Goal: Task Accomplishment & Management: Manage account settings

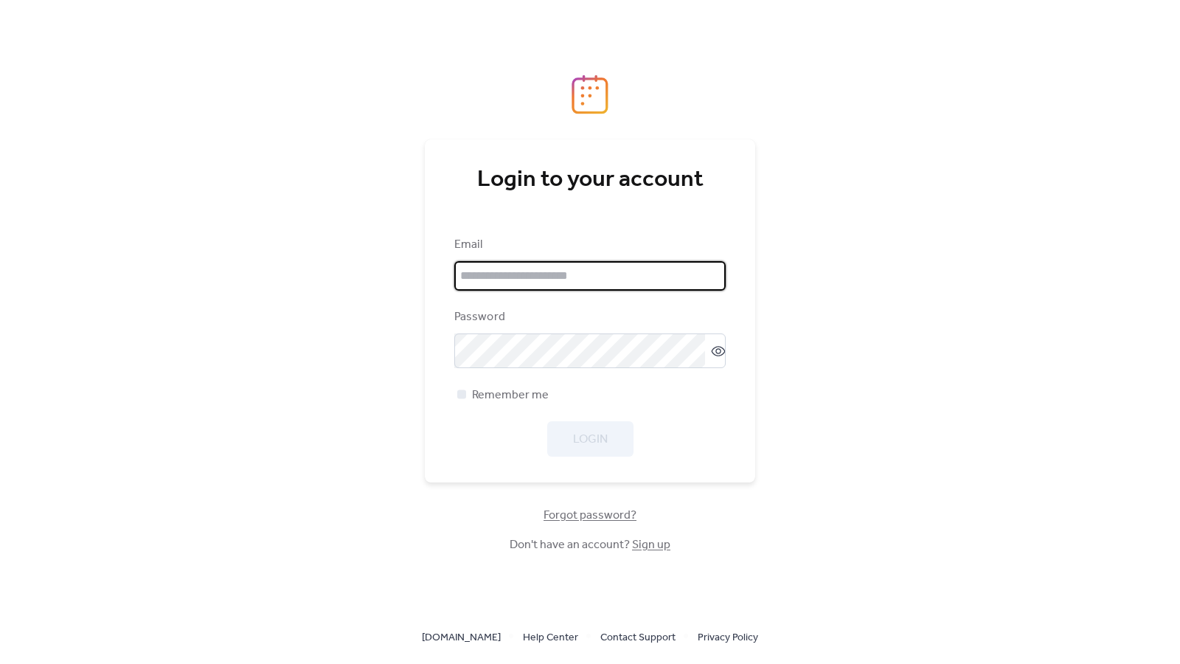
type input "**********"
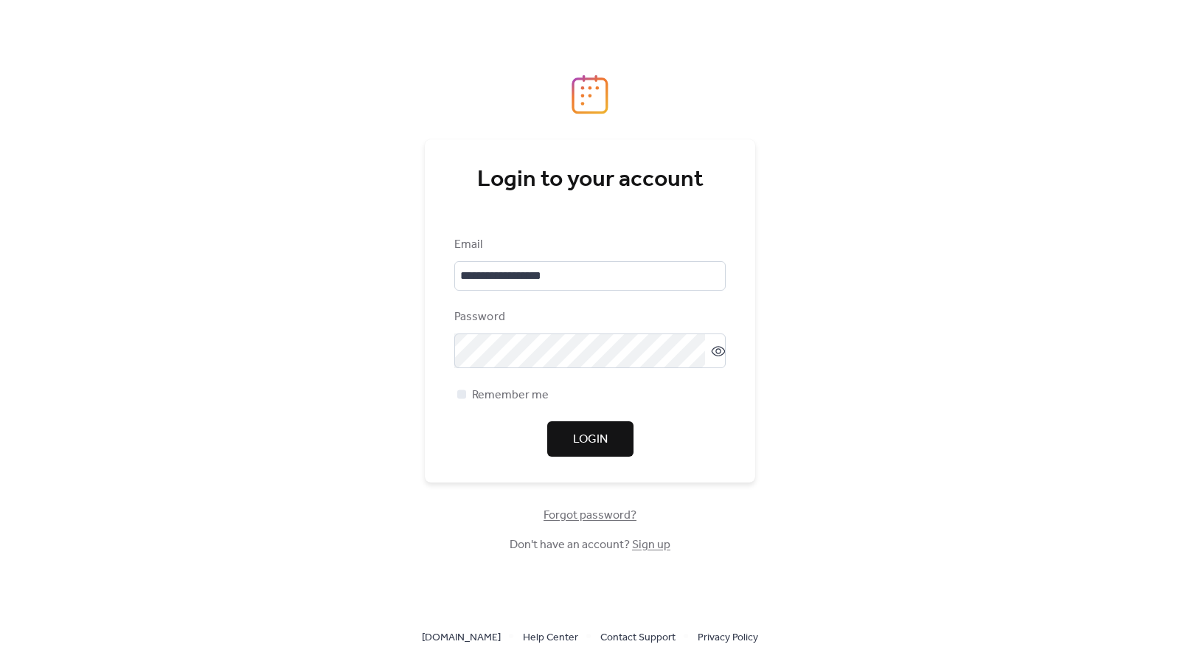
click at [591, 437] on span "Login" at bounding box center [590, 440] width 35 height 18
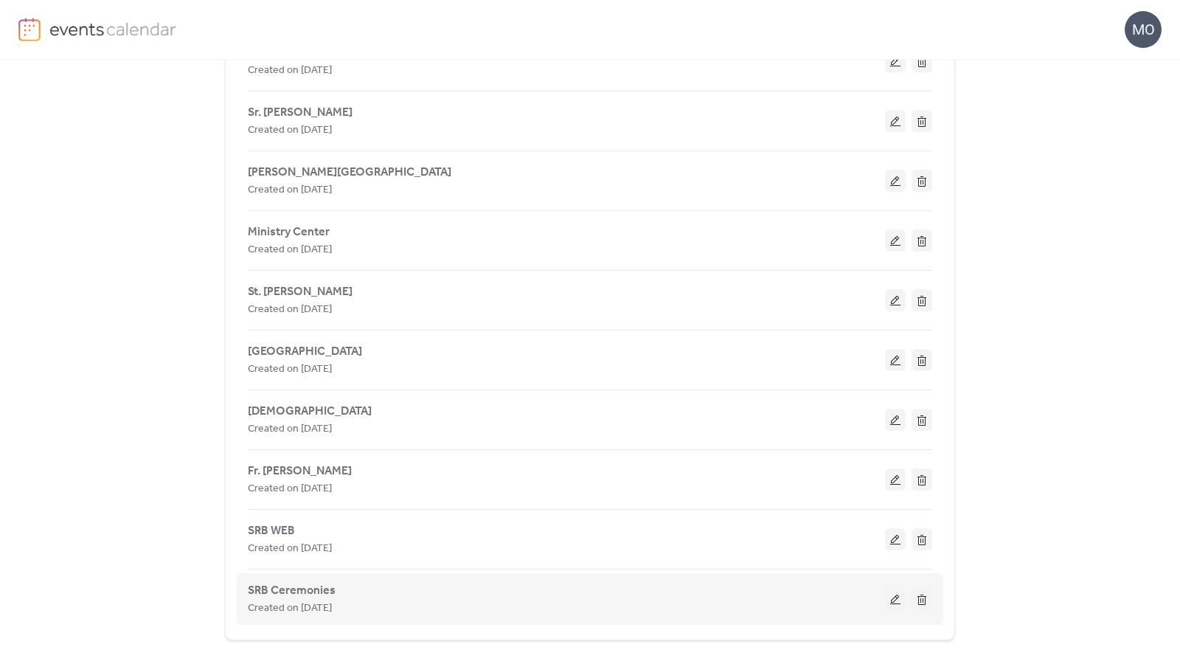
scroll to position [2726, 0]
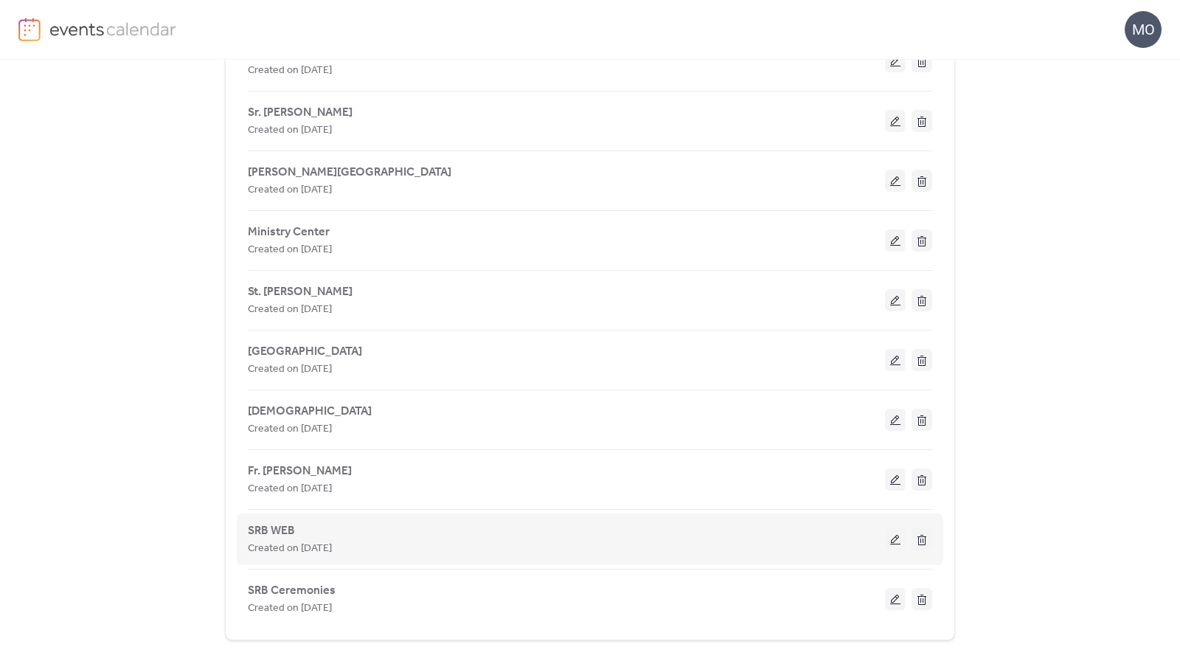
click at [734, 548] on div "Created on [DATE]" at bounding box center [566, 548] width 637 height 18
click at [890, 544] on button at bounding box center [895, 539] width 21 height 22
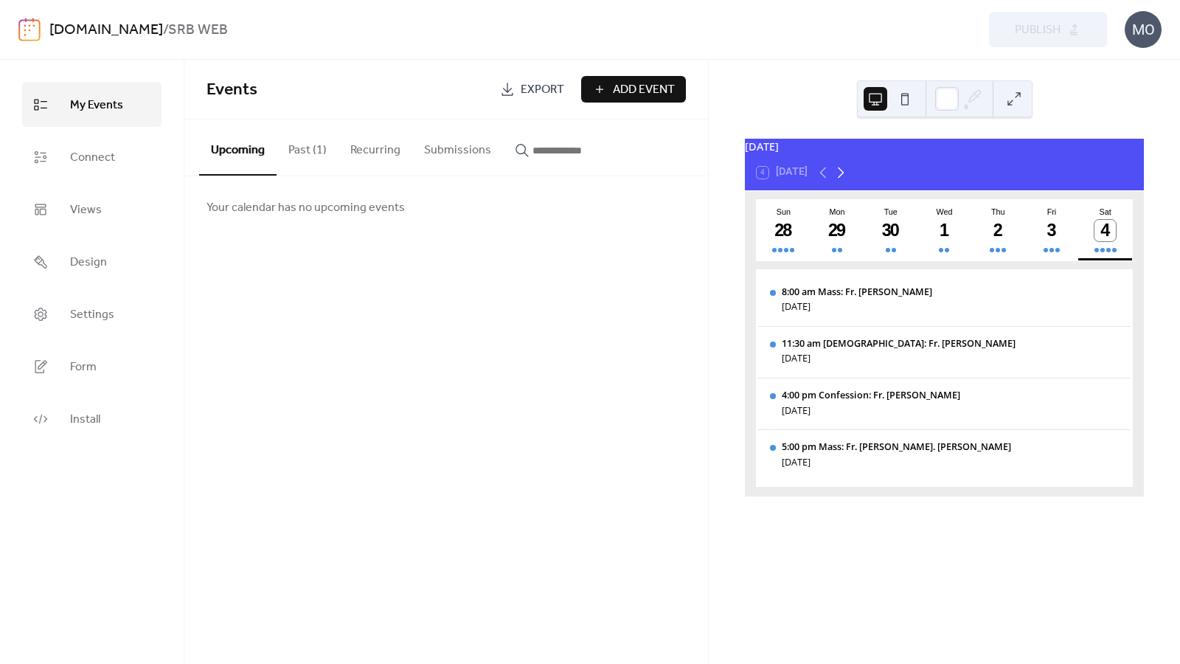
click at [844, 181] on icon at bounding box center [841, 173] width 18 height 18
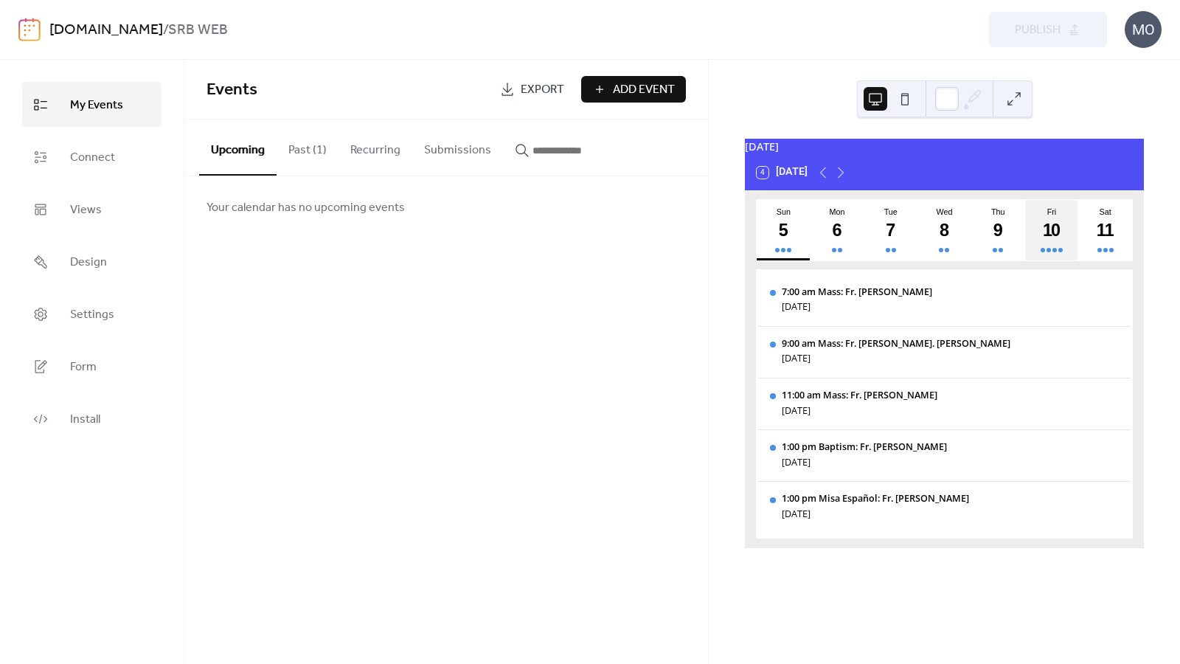
click at [1053, 241] on div "10" at bounding box center [1051, 230] width 21 height 21
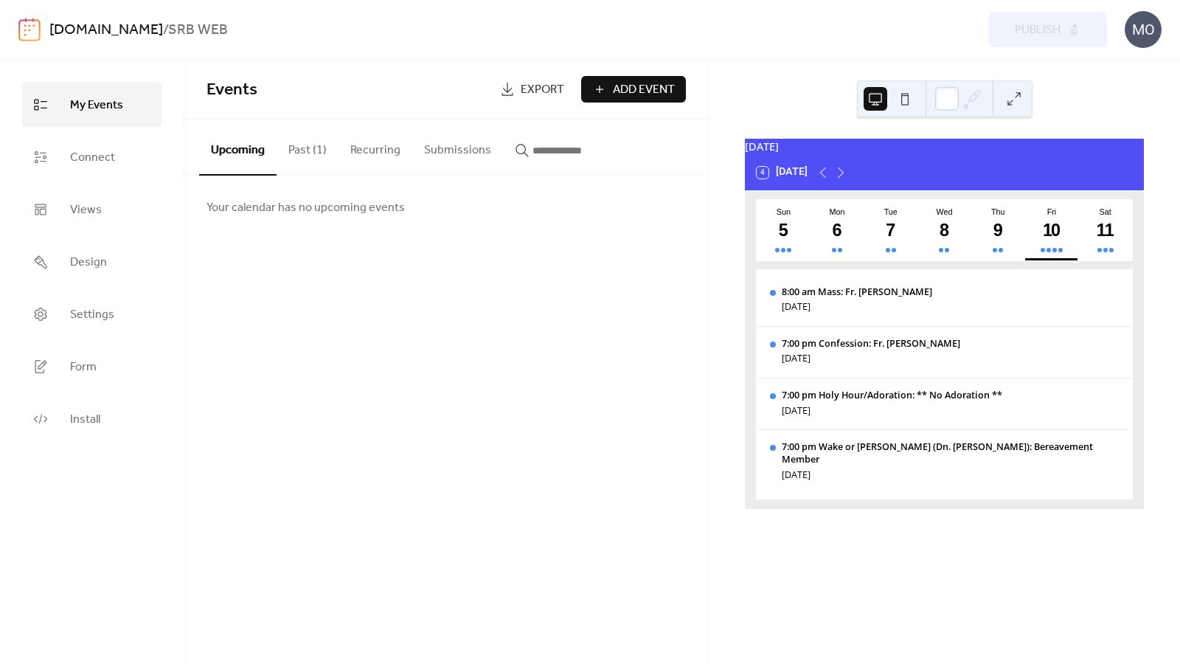
click at [117, 107] on span "My Events" at bounding box center [96, 105] width 53 height 23
click at [650, 90] on span "Add Event" at bounding box center [644, 90] width 62 height 18
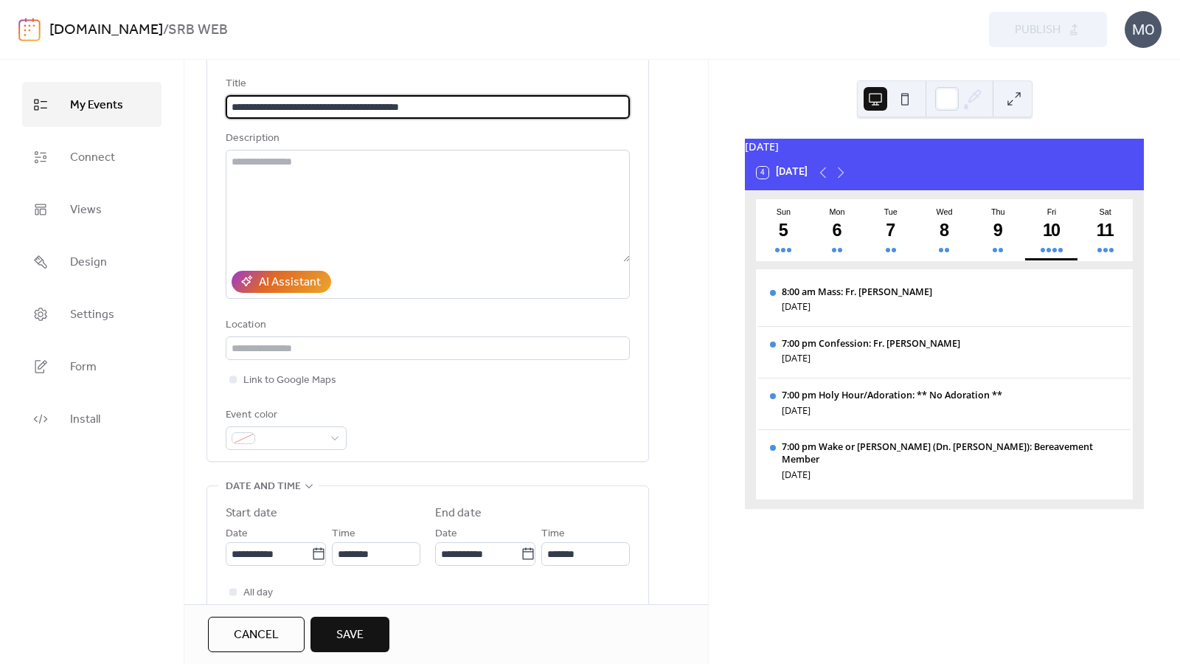
scroll to position [86, 0]
type input "**********"
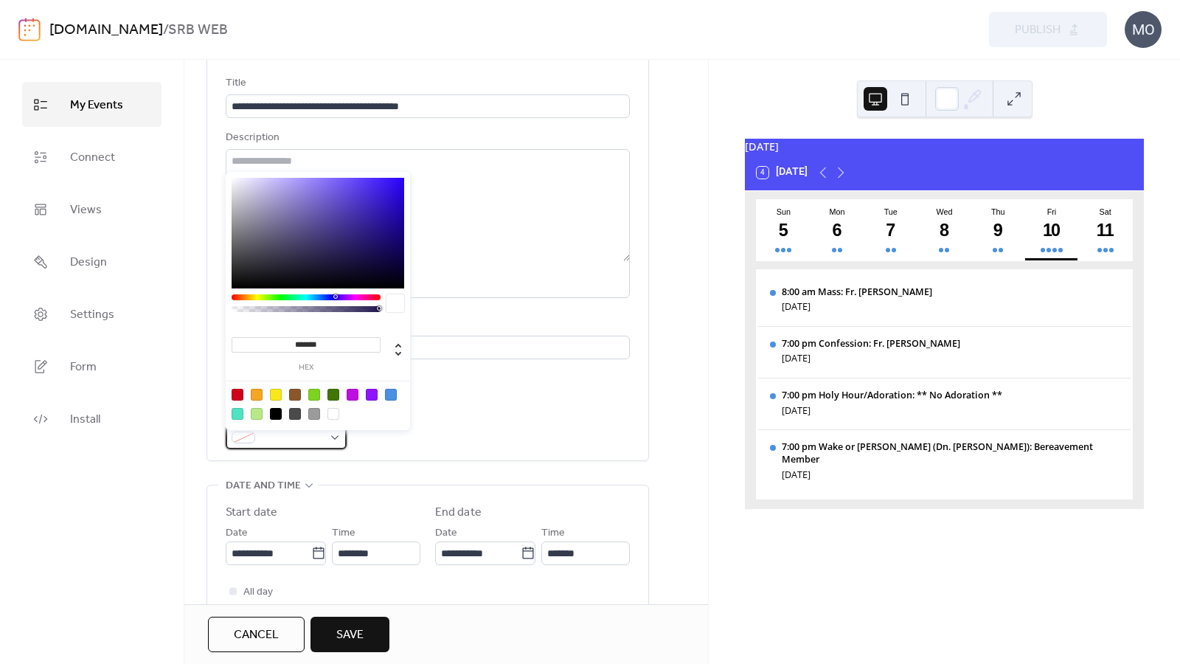
click at [336, 442] on div at bounding box center [286, 437] width 121 height 24
click at [239, 395] on div at bounding box center [238, 395] width 12 height 12
type input "*******"
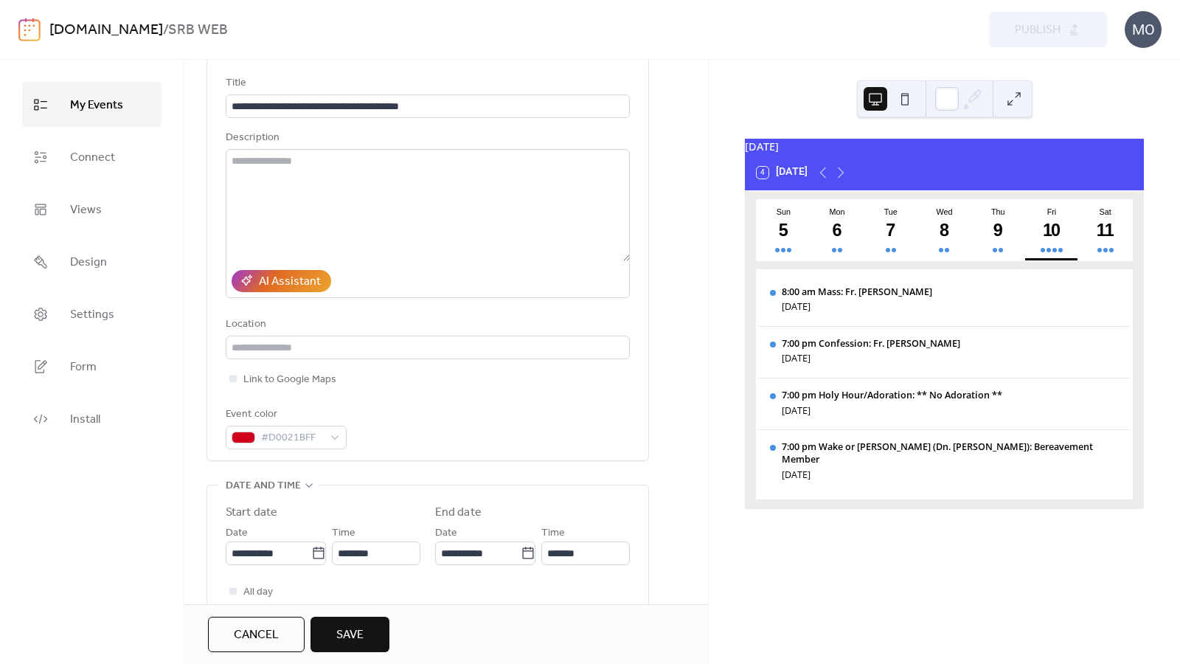
click at [515, 406] on div "**********" at bounding box center [428, 261] width 404 height 375
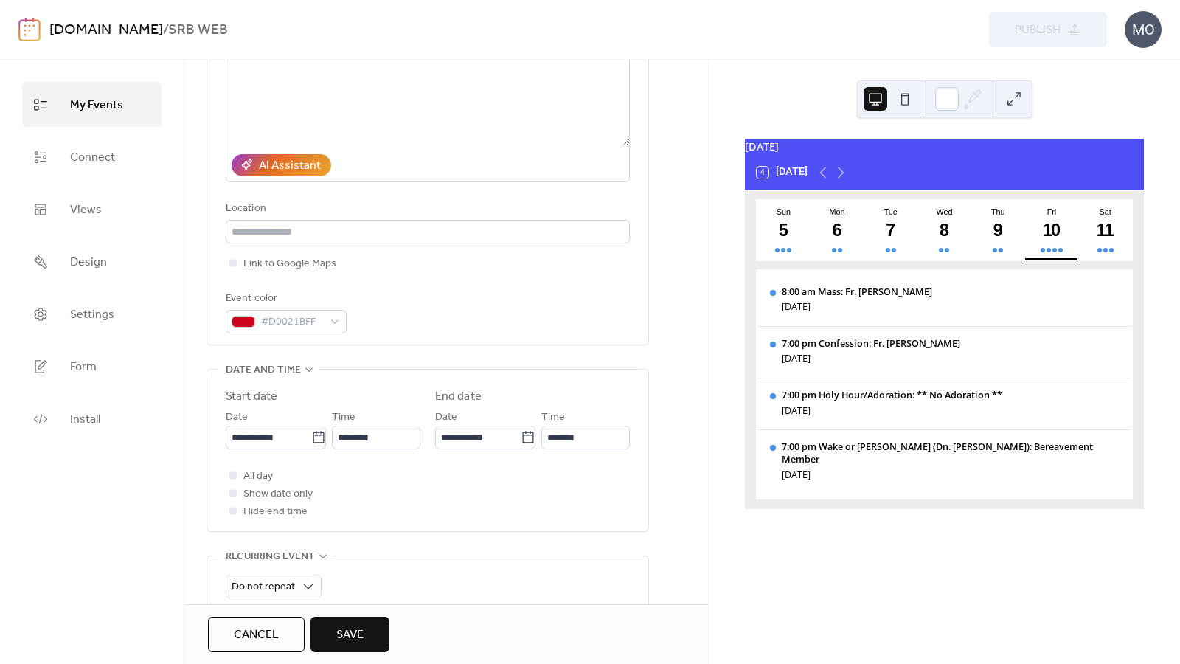
scroll to position [203, 0]
click at [233, 478] on div at bounding box center [232, 473] width 7 height 7
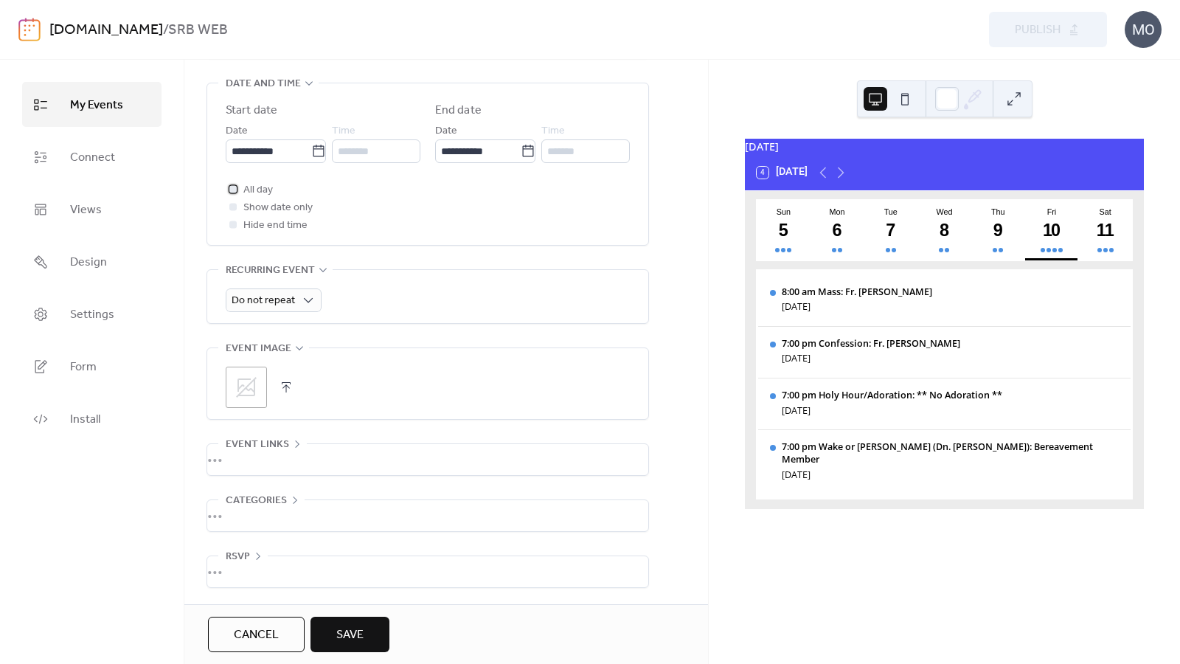
scroll to position [495, 0]
click at [352, 634] on span "Save" at bounding box center [349, 635] width 27 height 18
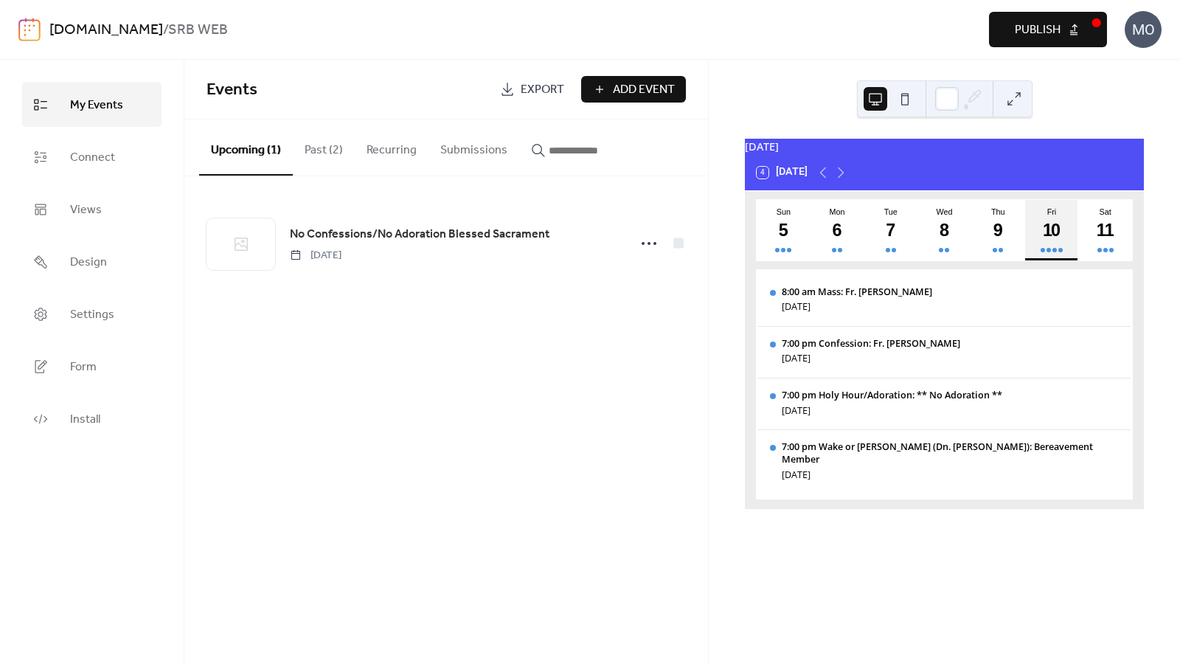
click at [1046, 233] on div "10" at bounding box center [1051, 230] width 21 height 21
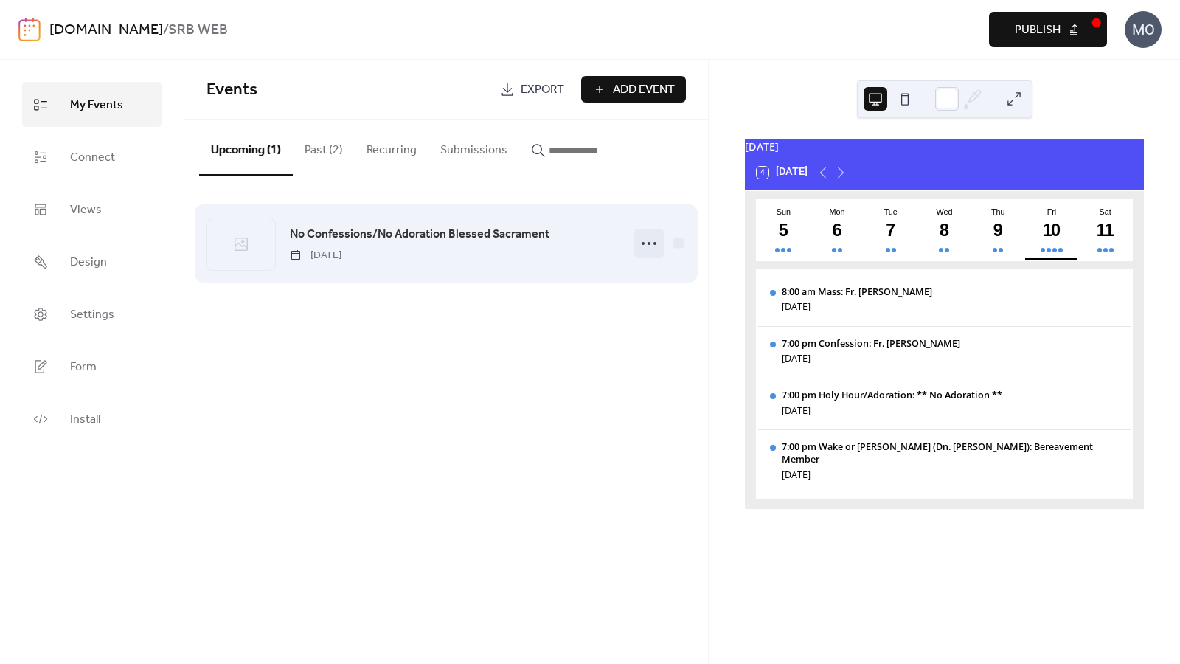
click at [647, 248] on icon at bounding box center [649, 244] width 24 height 24
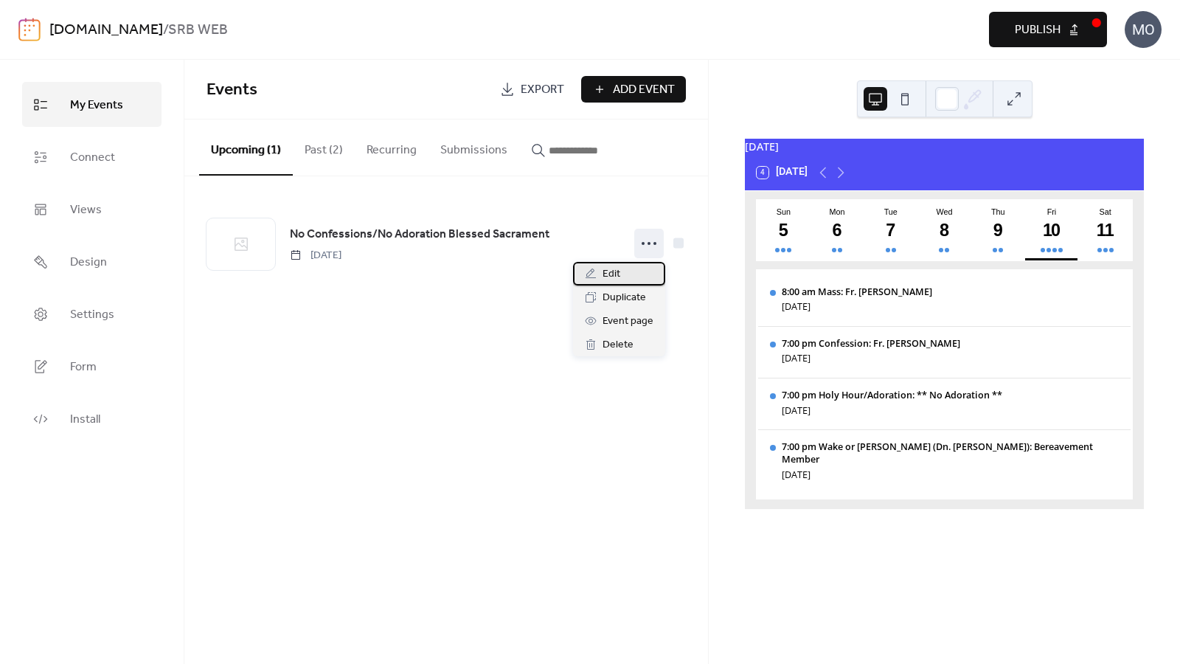
click at [629, 267] on div "Edit" at bounding box center [619, 274] width 92 height 24
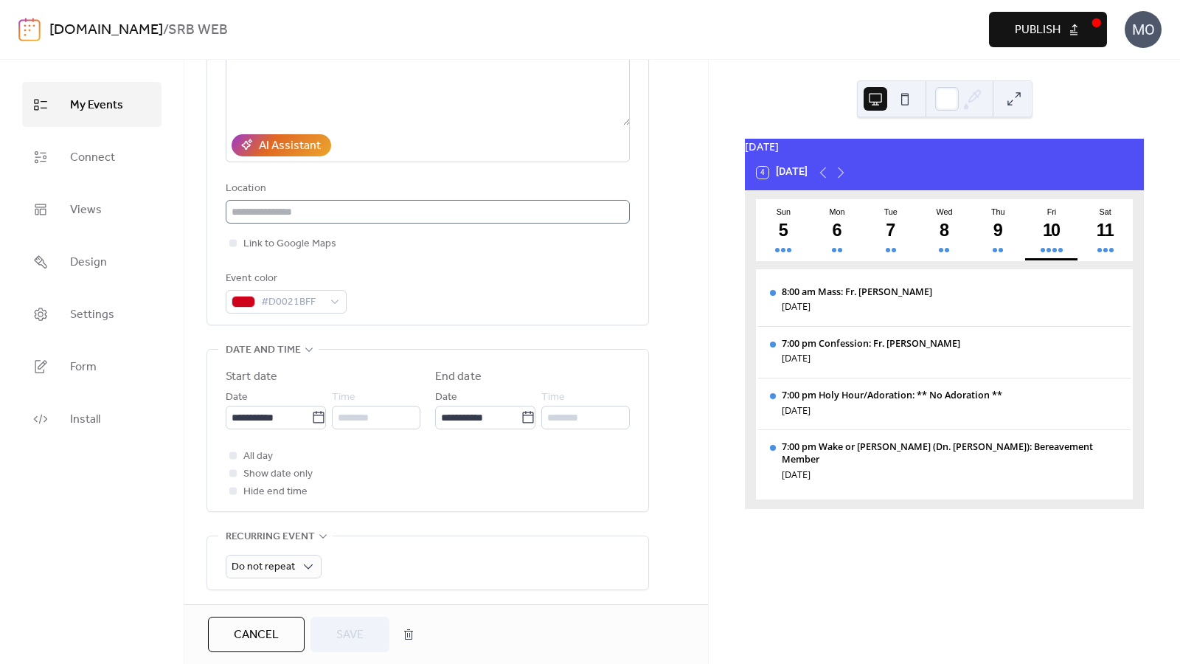
scroll to position [225, 0]
click at [315, 422] on icon at bounding box center [318, 414] width 15 height 15
click at [311, 423] on input "**********" at bounding box center [269, 415] width 86 height 24
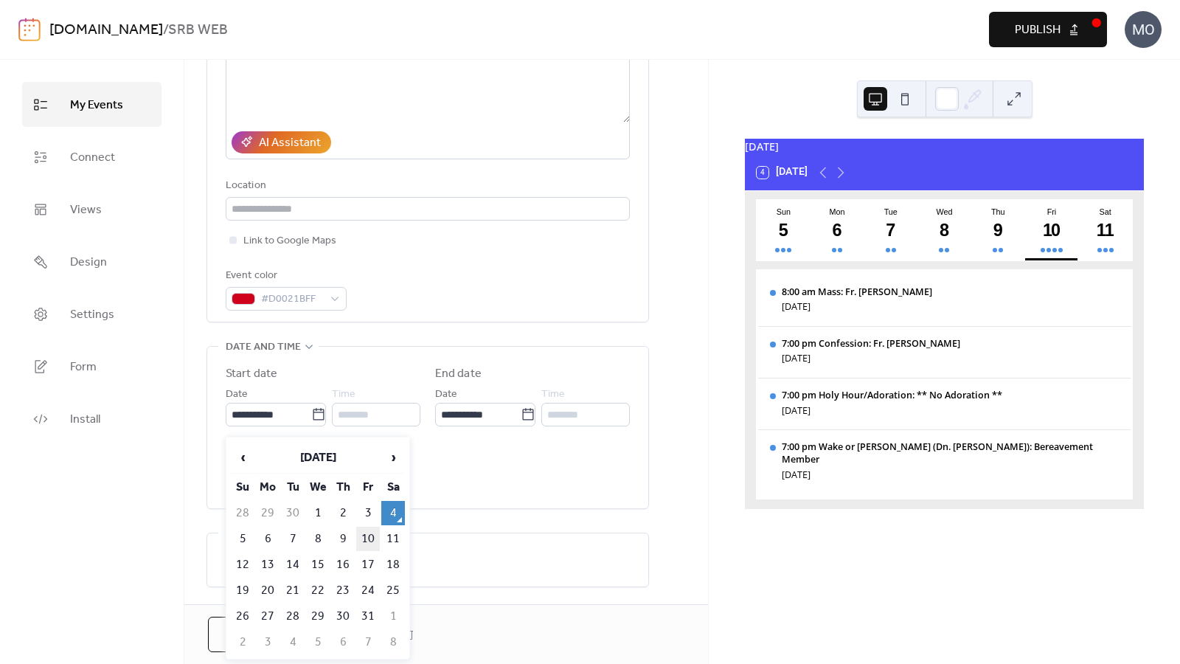
click at [367, 532] on td "10" at bounding box center [368, 539] width 24 height 24
type input "**********"
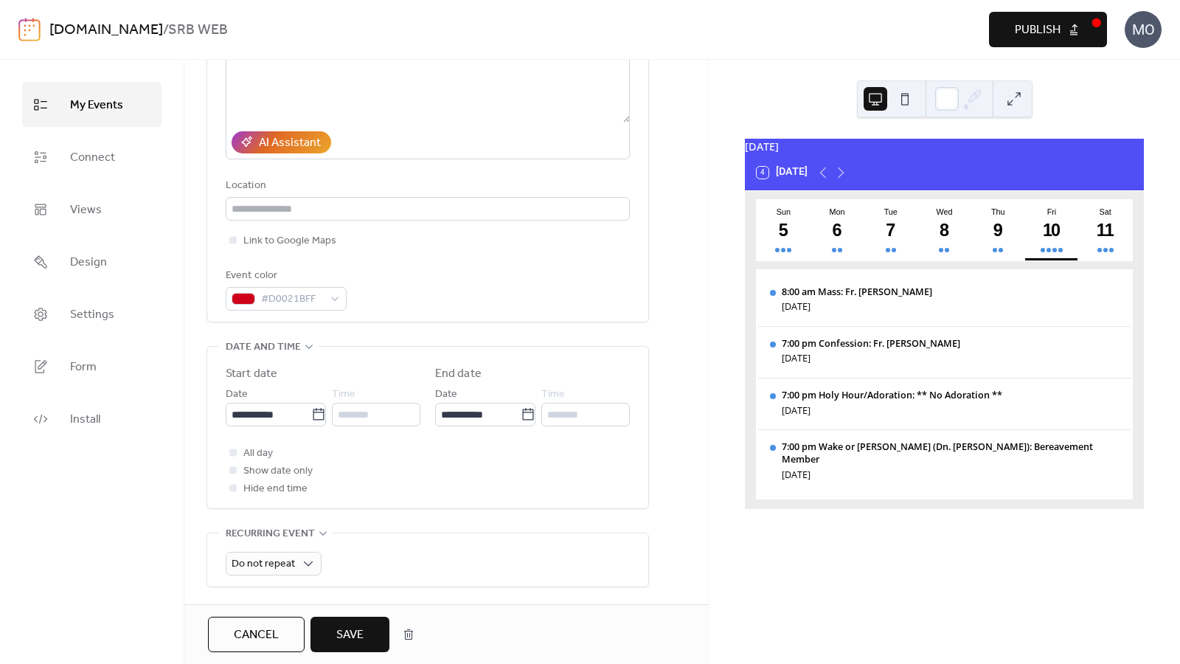
click at [348, 639] on span "Save" at bounding box center [349, 635] width 27 height 18
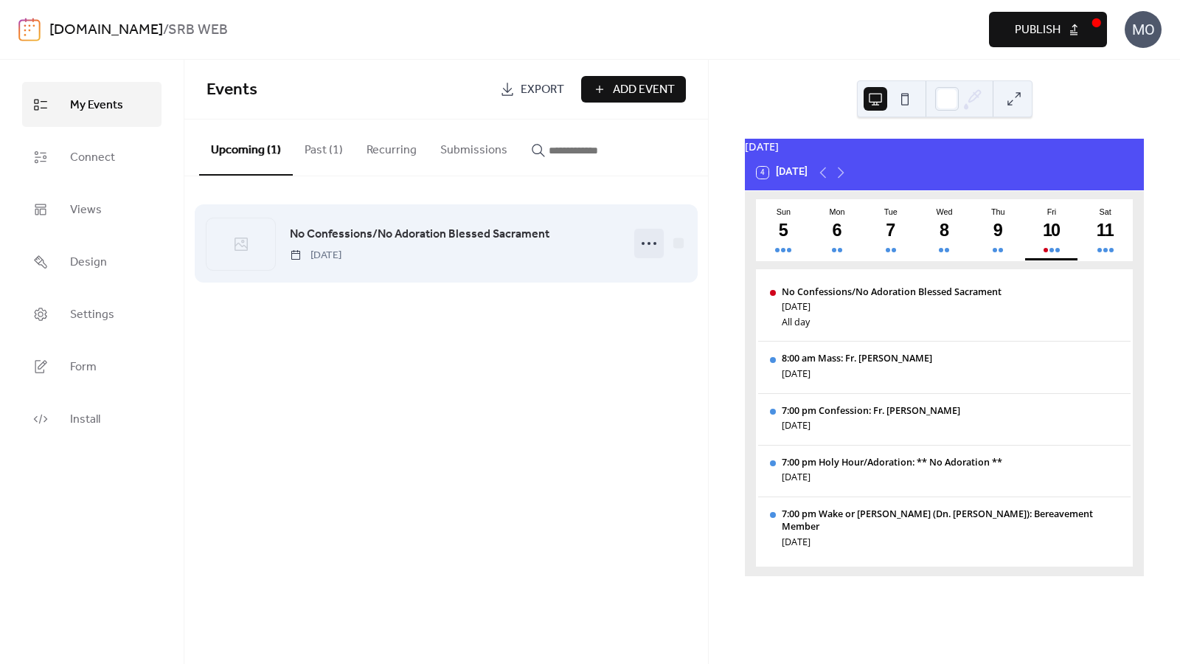
click at [652, 247] on icon at bounding box center [649, 244] width 24 height 24
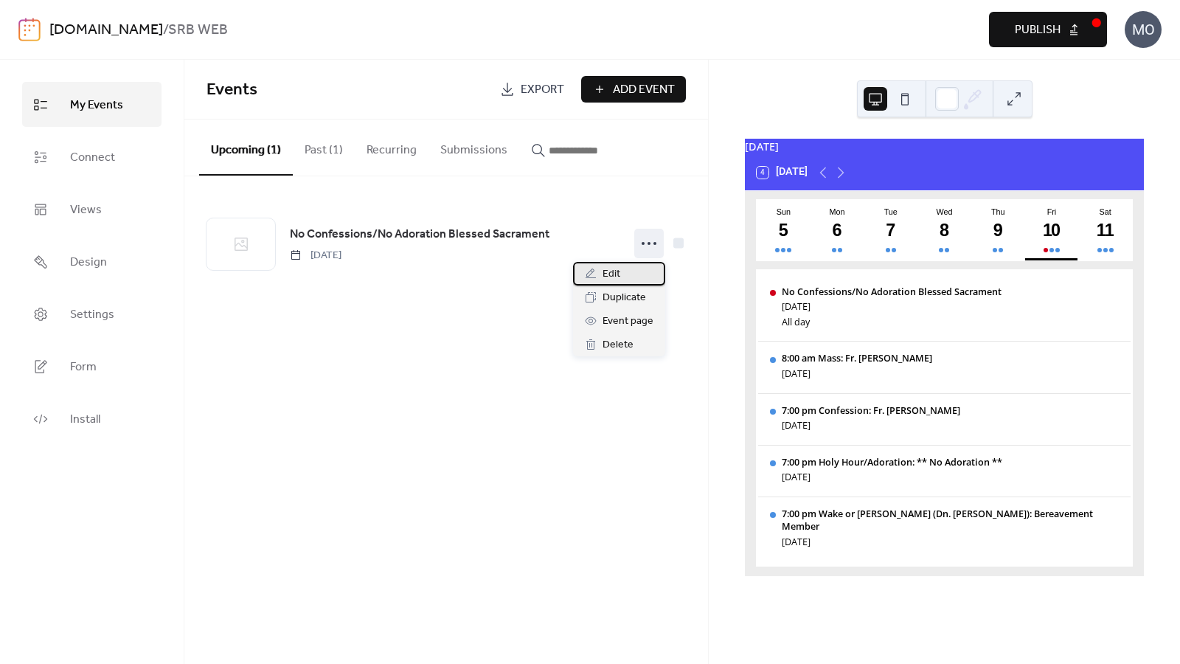
click at [608, 268] on span "Edit" at bounding box center [611, 274] width 18 height 18
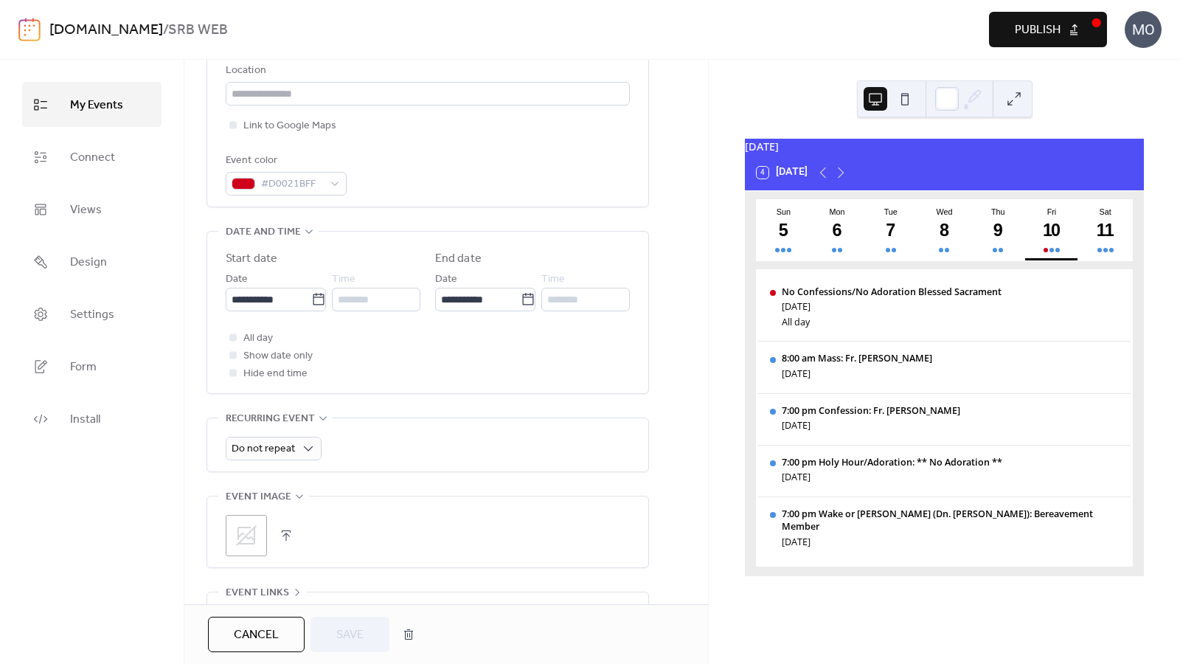
scroll to position [344, 0]
click at [232, 355] on div at bounding box center [232, 350] width 7 height 7
click at [233, 355] on div at bounding box center [232, 350] width 7 height 7
click at [344, 347] on div "All day Show date only Hide end time" at bounding box center [428, 351] width 404 height 53
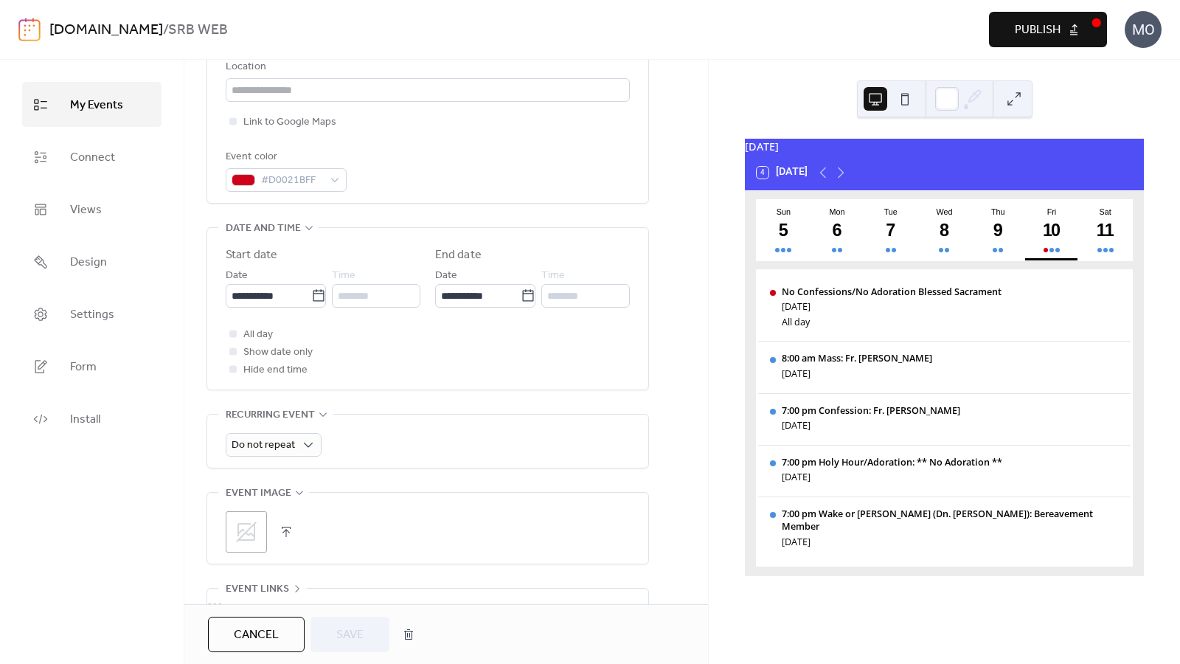
click at [235, 355] on div at bounding box center [232, 350] width 7 height 7
click at [232, 336] on icon at bounding box center [233, 333] width 4 height 4
click at [232, 337] on div at bounding box center [232, 333] width 7 height 7
click at [232, 336] on icon at bounding box center [233, 333] width 4 height 4
click at [232, 355] on div at bounding box center [232, 350] width 7 height 7
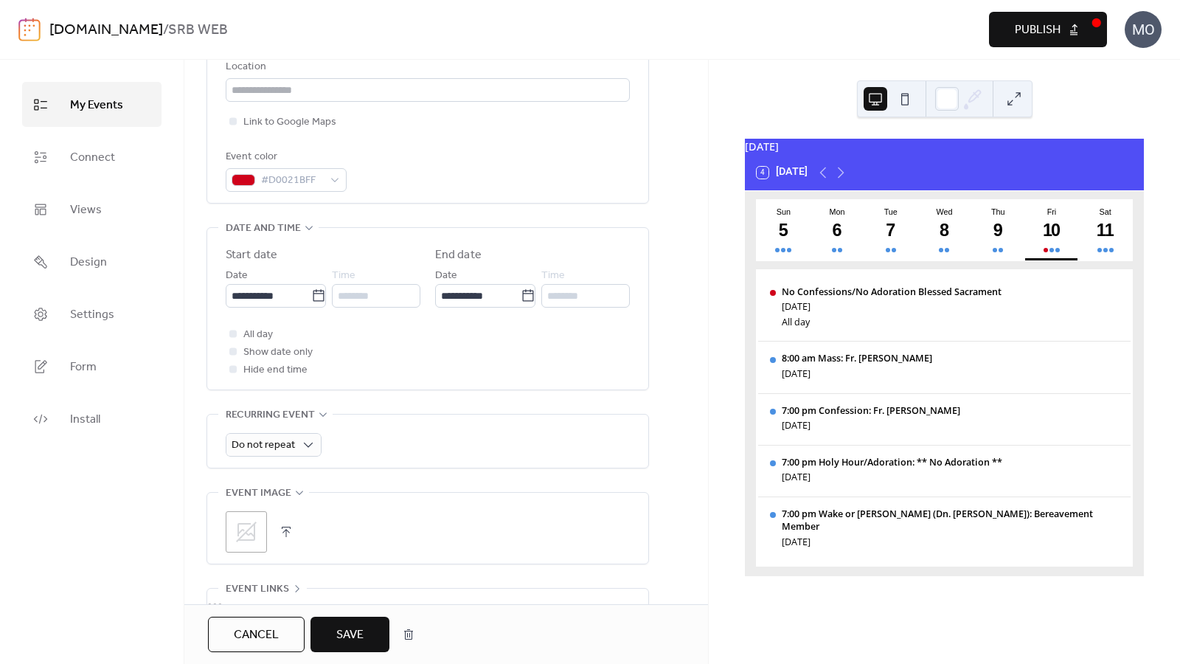
click at [232, 372] on div at bounding box center [232, 368] width 7 height 7
click at [235, 372] on div at bounding box center [232, 368] width 7 height 7
click at [233, 337] on div at bounding box center [232, 333] width 7 height 7
click at [234, 355] on div at bounding box center [232, 350] width 7 height 7
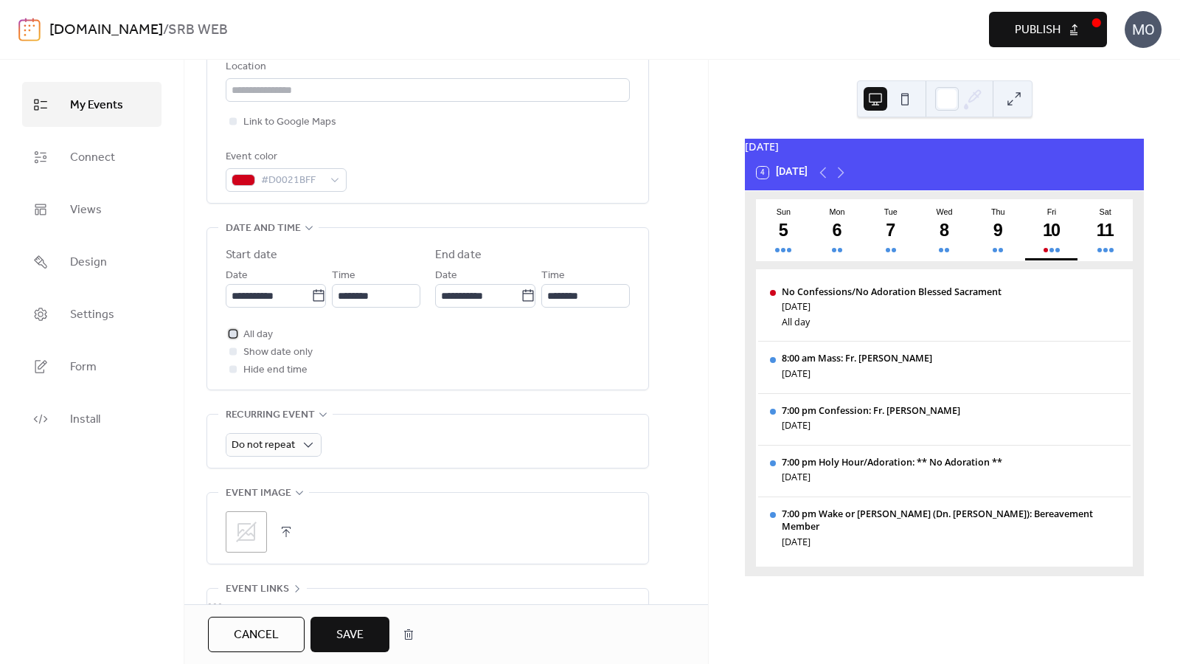
click at [232, 337] on div at bounding box center [232, 333] width 7 height 7
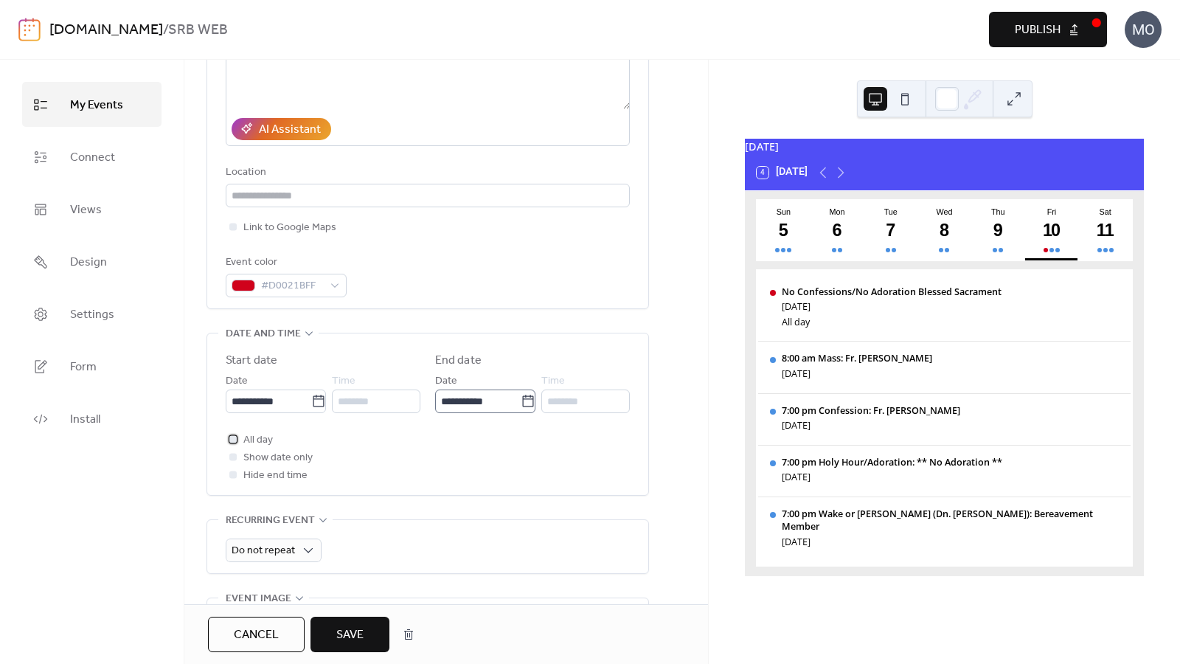
scroll to position [254, 0]
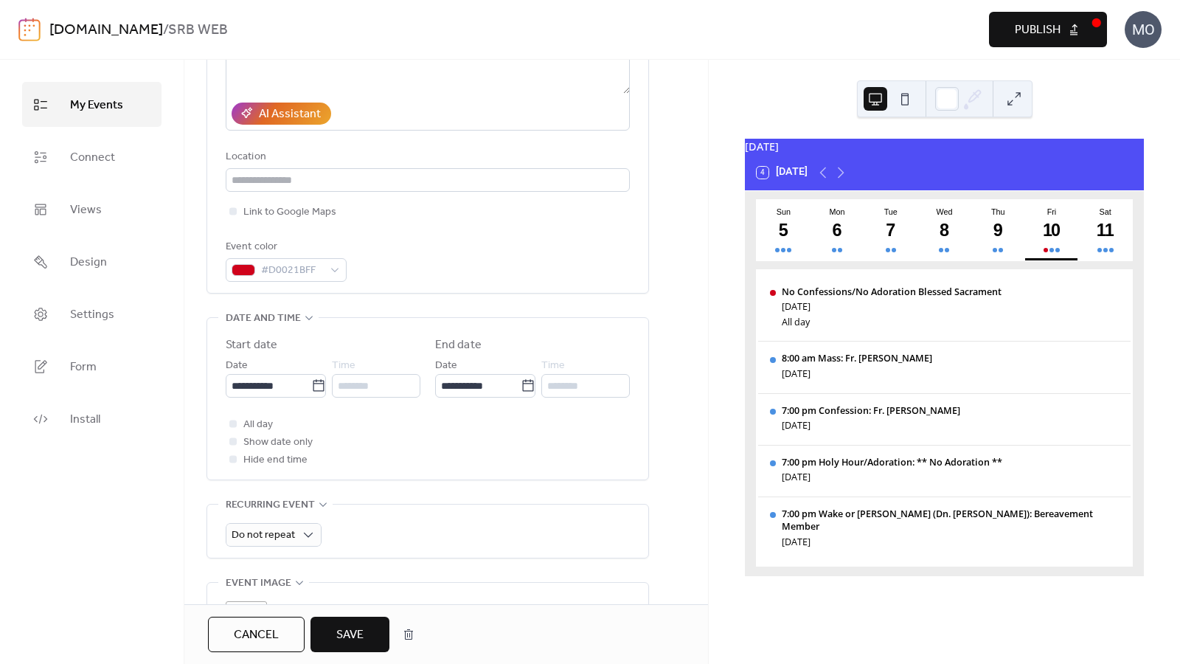
click at [357, 633] on span "Save" at bounding box center [349, 635] width 27 height 18
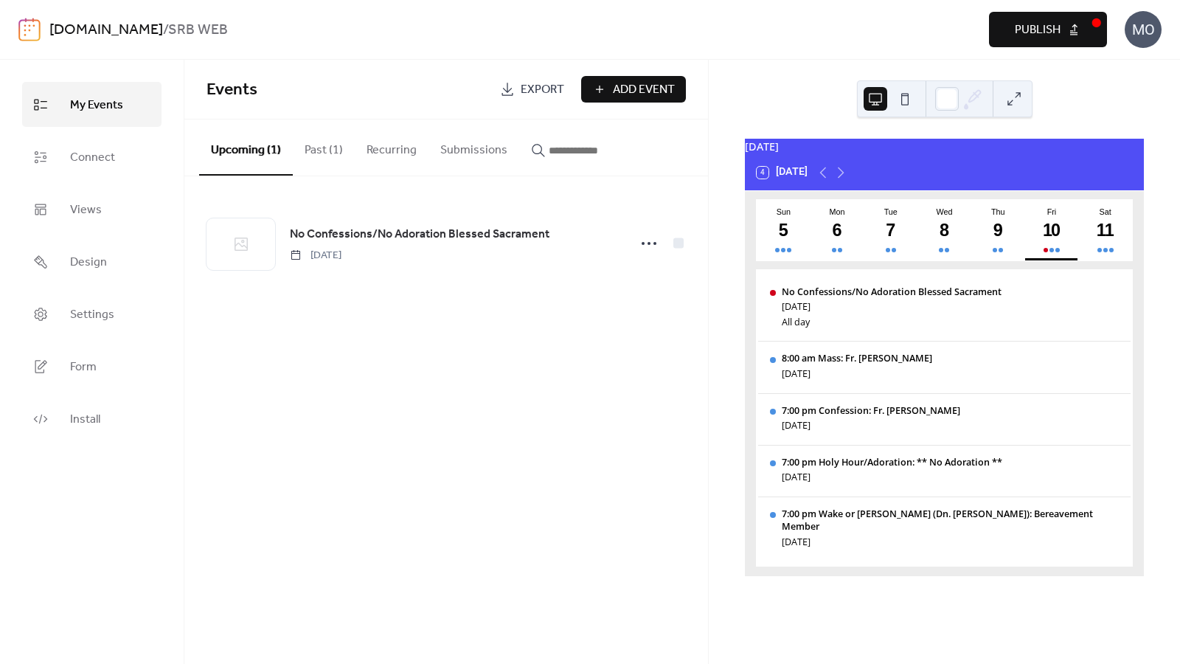
click at [1033, 32] on span "Publish" at bounding box center [1038, 30] width 46 height 18
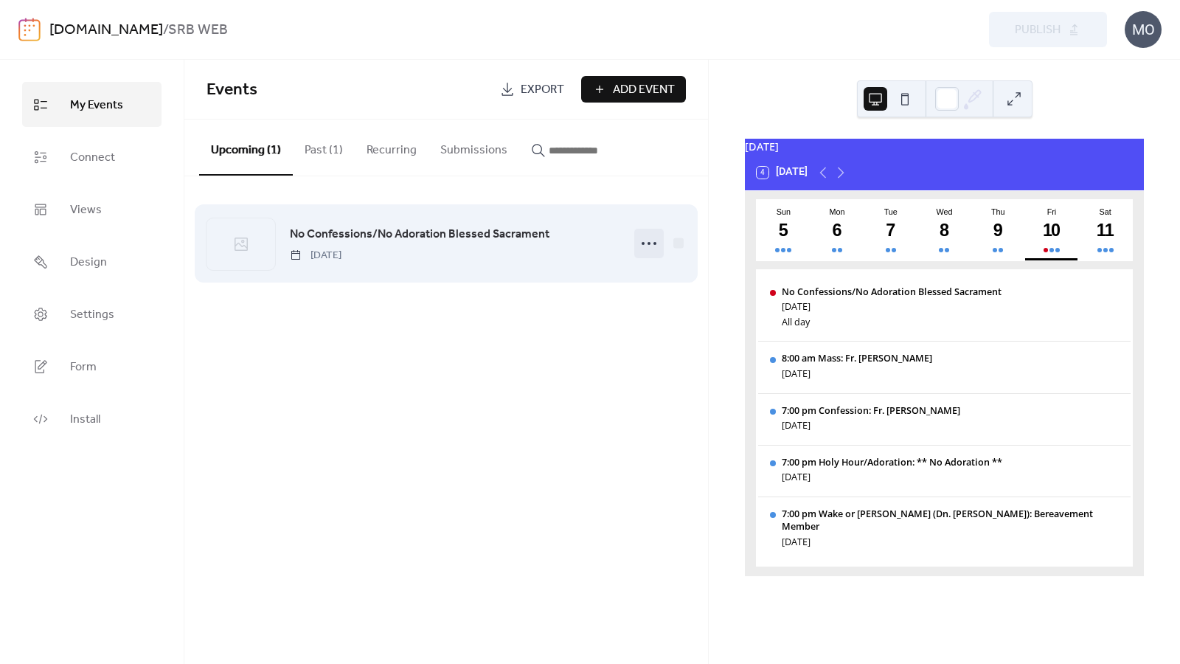
click at [652, 248] on icon at bounding box center [649, 244] width 24 height 24
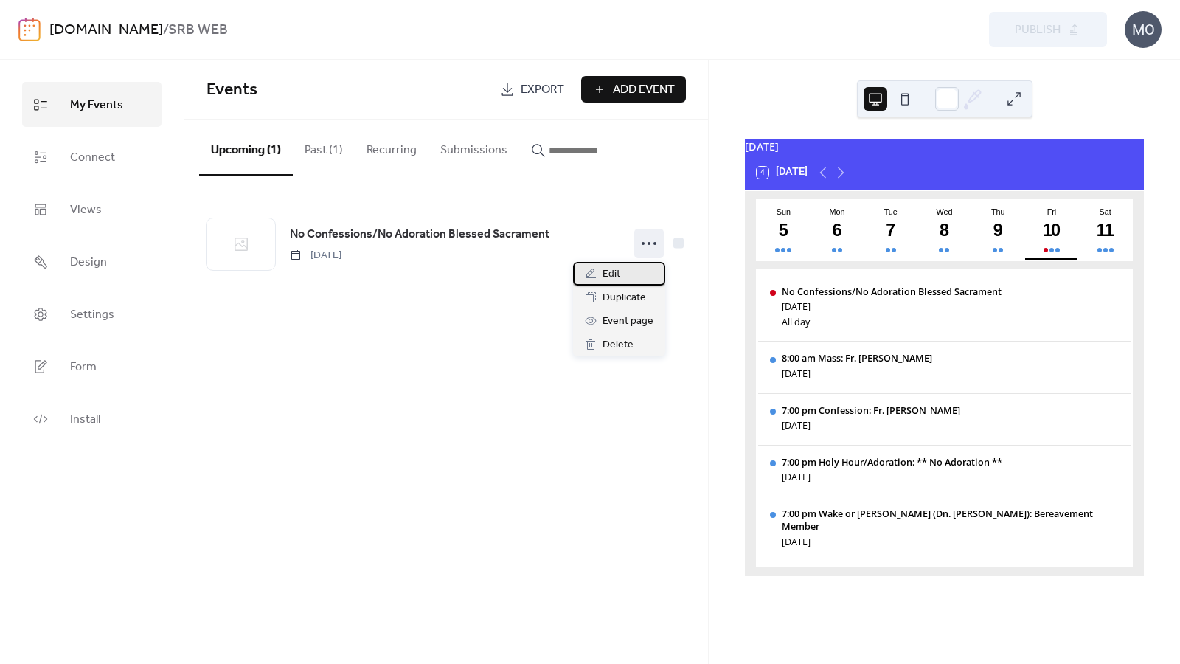
click at [628, 270] on div "Edit" at bounding box center [619, 274] width 92 height 24
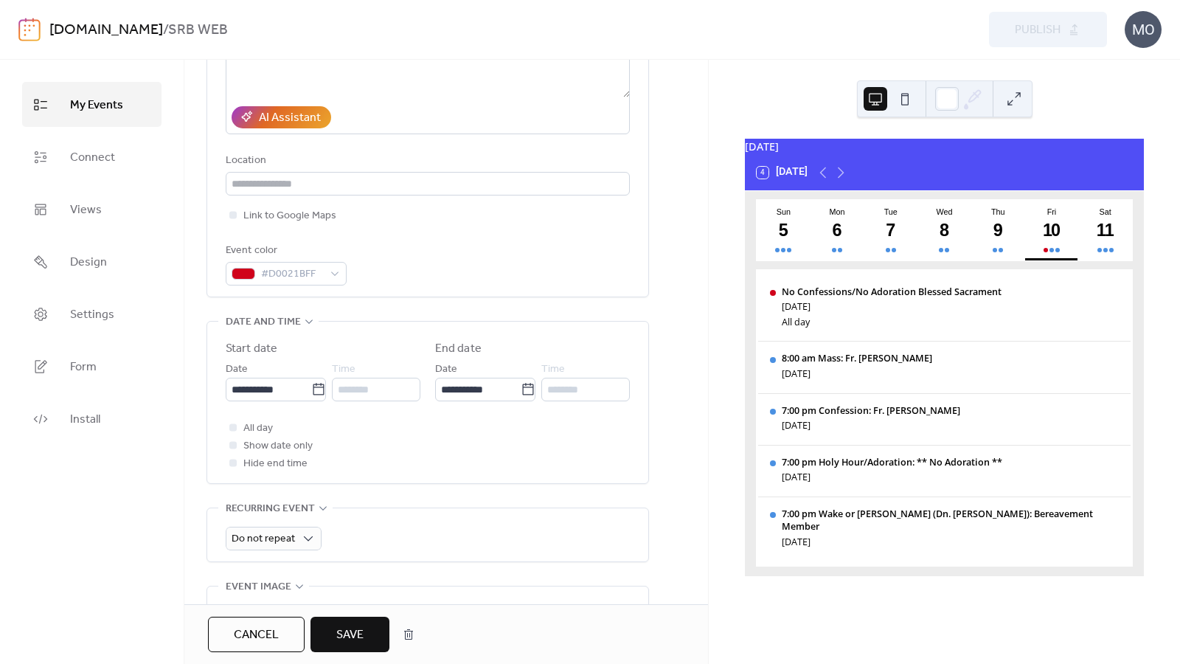
scroll to position [265, 0]
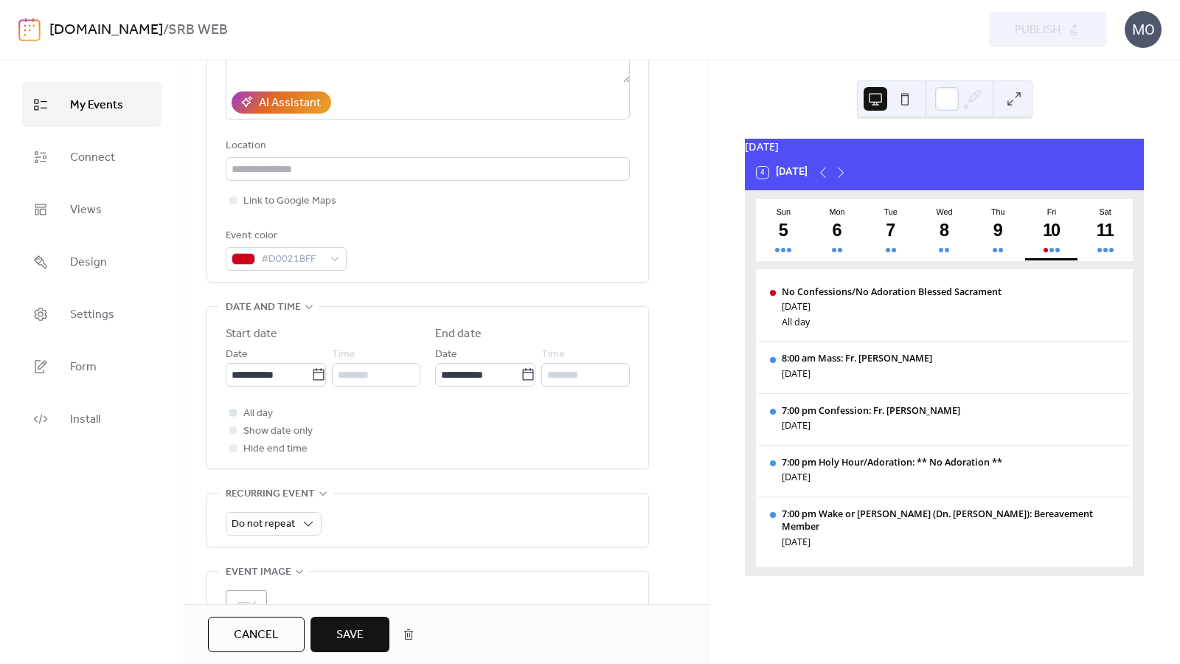
type input "**********"
click at [235, 414] on icon at bounding box center [233, 412] width 4 height 4
click at [235, 434] on div at bounding box center [232, 429] width 7 height 7
click at [234, 451] on div at bounding box center [232, 447] width 7 height 7
click at [361, 626] on span "Save" at bounding box center [349, 635] width 27 height 18
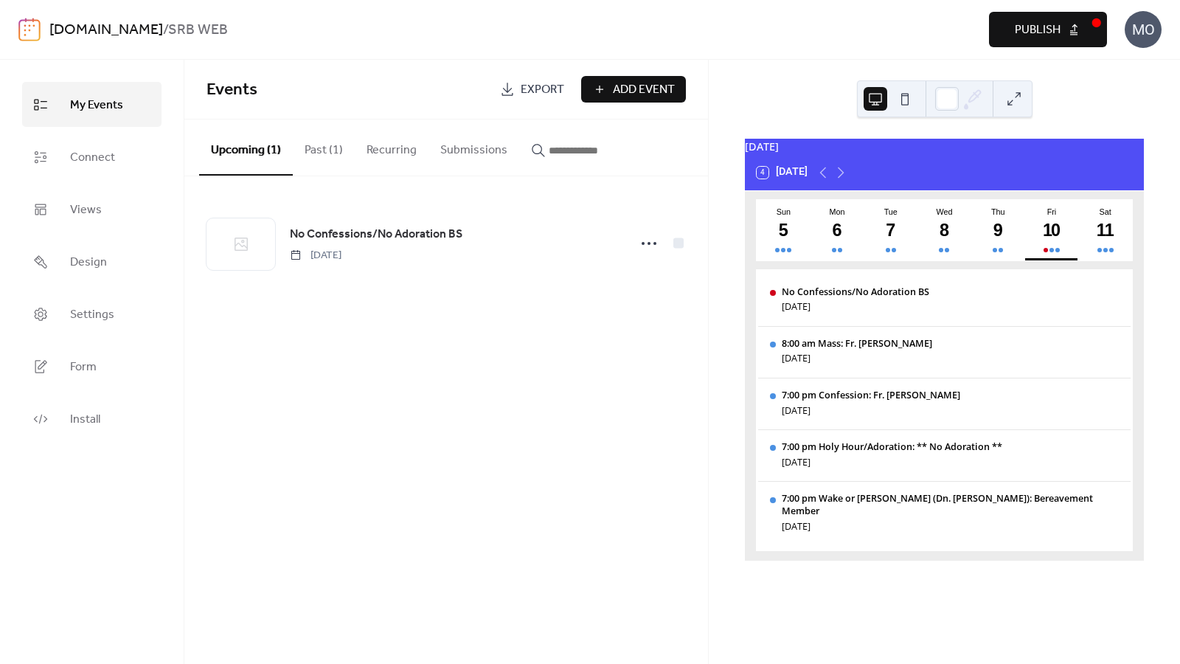
click at [1032, 28] on span "Publish" at bounding box center [1038, 30] width 46 height 18
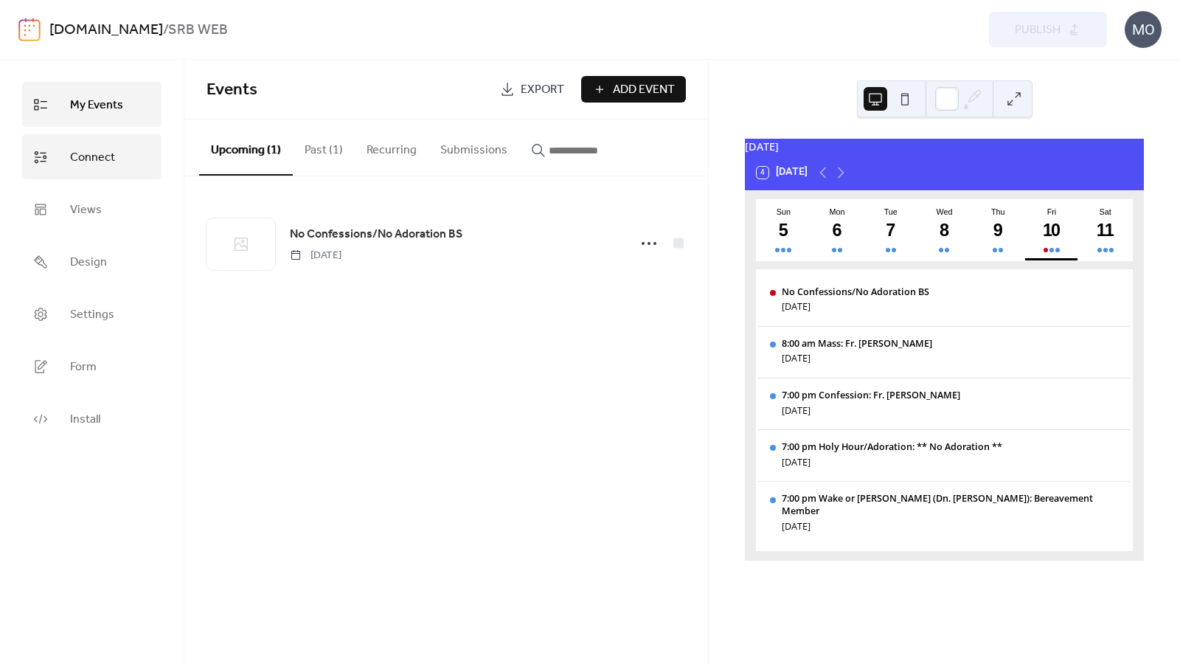
click at [121, 155] on link "Connect" at bounding box center [91, 156] width 139 height 45
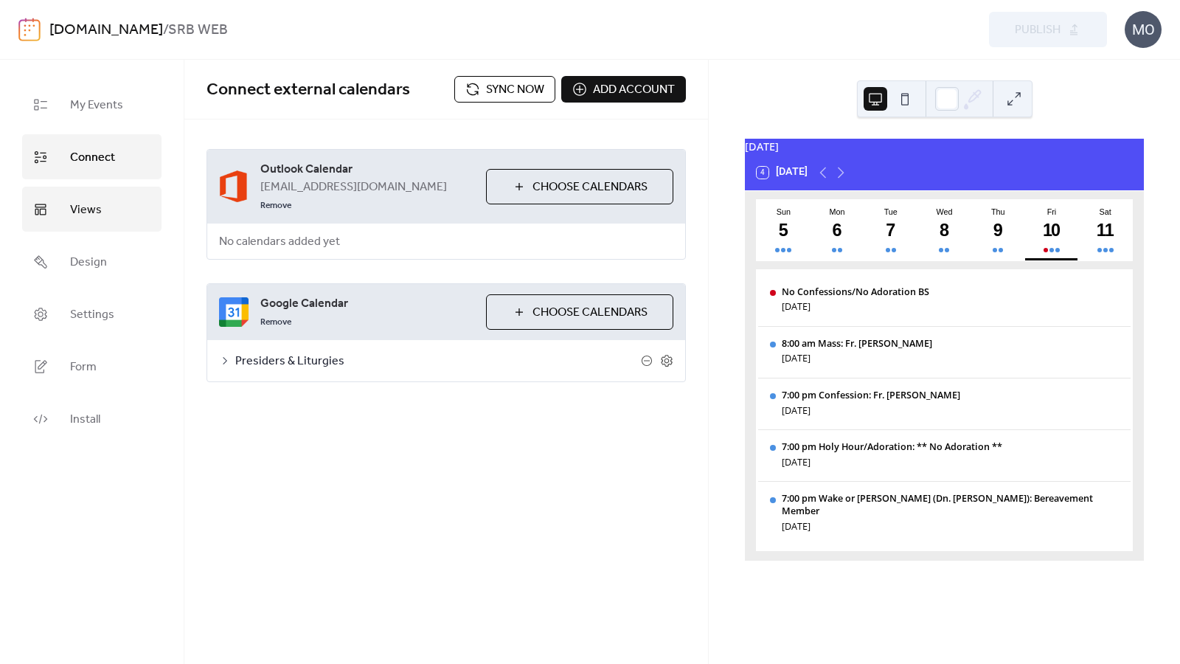
click at [101, 206] on link "Views" at bounding box center [91, 209] width 139 height 45
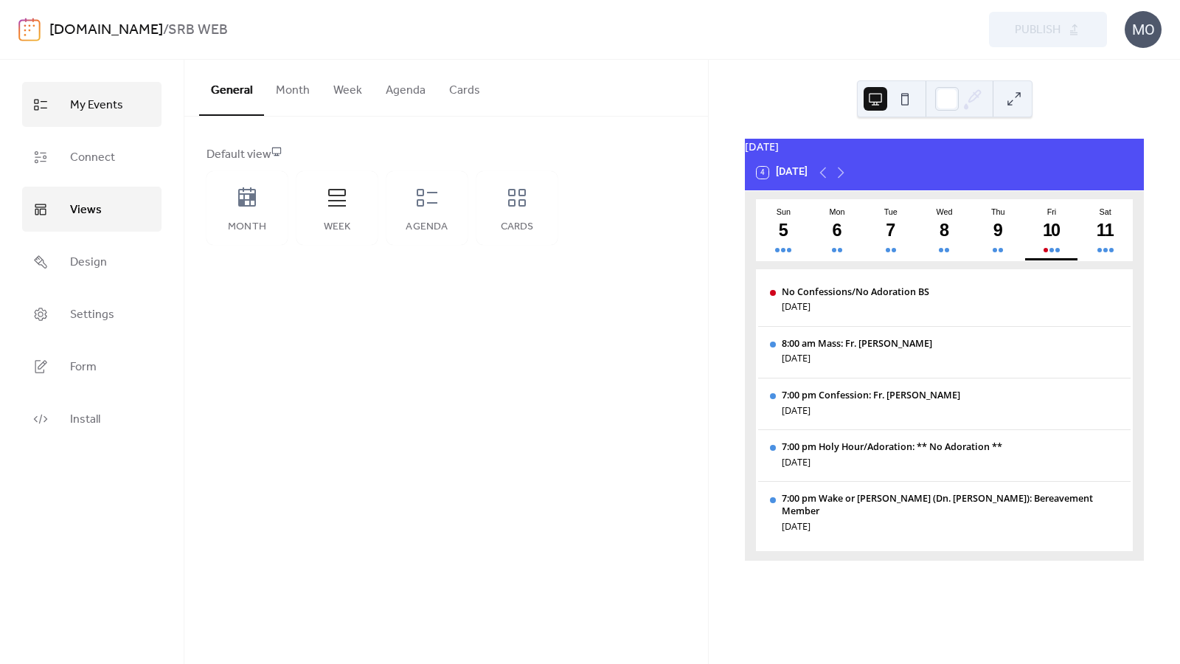
click at [121, 114] on span "My Events" at bounding box center [96, 105] width 53 height 23
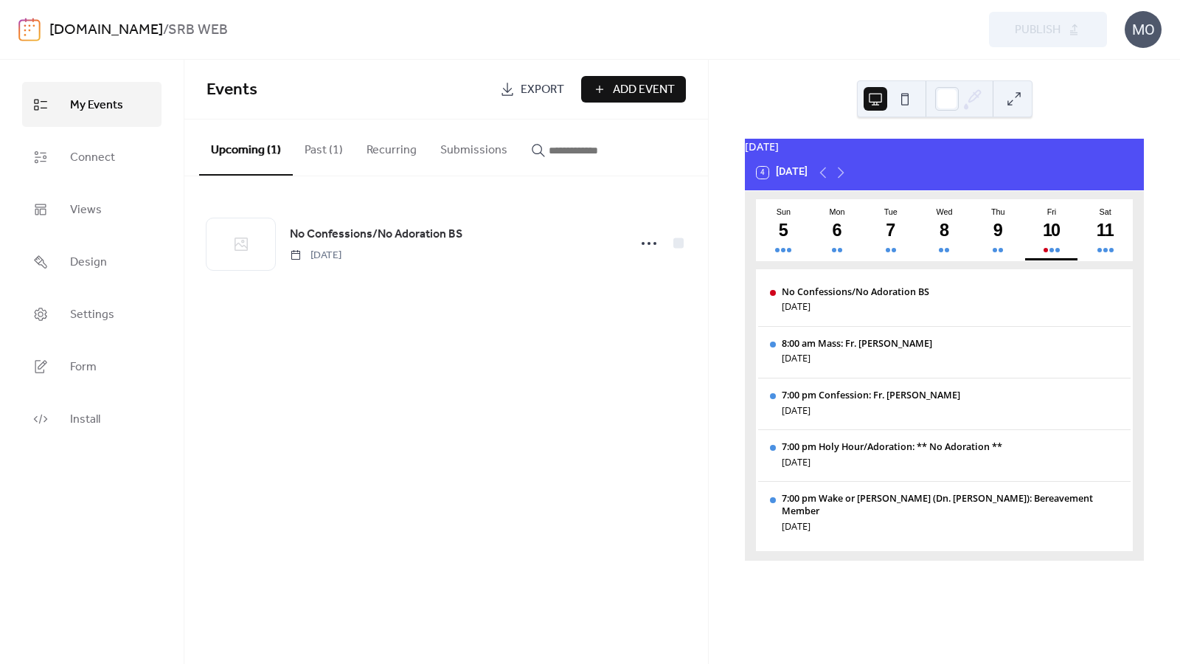
click at [338, 149] on button "Past (1)" at bounding box center [324, 146] width 62 height 55
click at [386, 150] on button "Recurring" at bounding box center [392, 146] width 74 height 55
